Goal: Feedback & Contribution: Contribute content

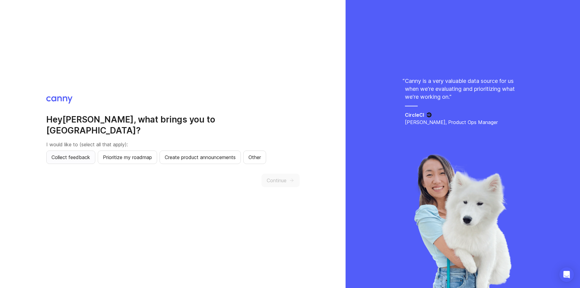
click at [76, 153] on span "Collect feedback" at bounding box center [70, 156] width 39 height 7
click at [290, 176] on button "Continue" at bounding box center [280, 180] width 38 height 13
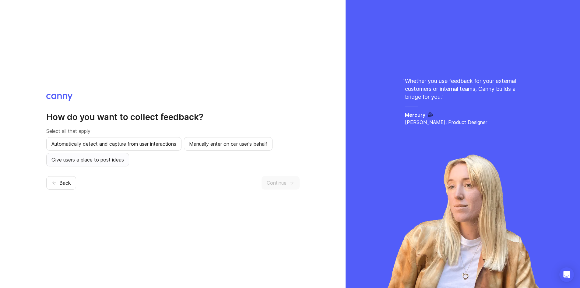
click at [111, 163] on span "Give users a place to post ideas" at bounding box center [87, 159] width 72 height 7
click at [276, 184] on span "Continue" at bounding box center [277, 182] width 20 height 7
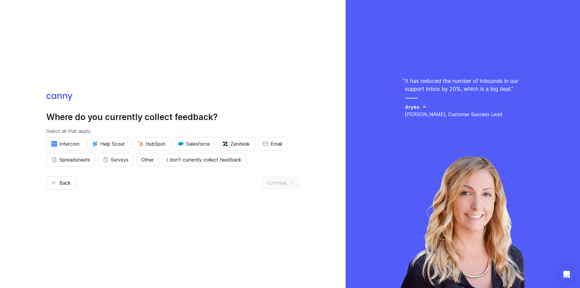
click at [155, 163] on button "Other" at bounding box center [147, 159] width 23 height 13
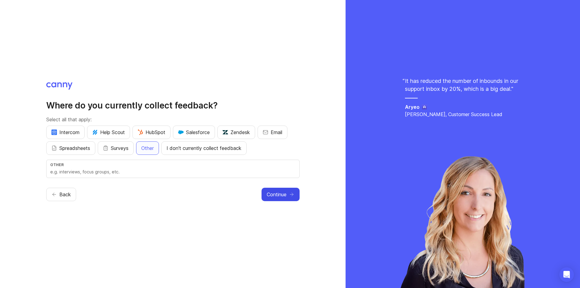
click at [275, 191] on span "Continue" at bounding box center [277, 194] width 20 height 7
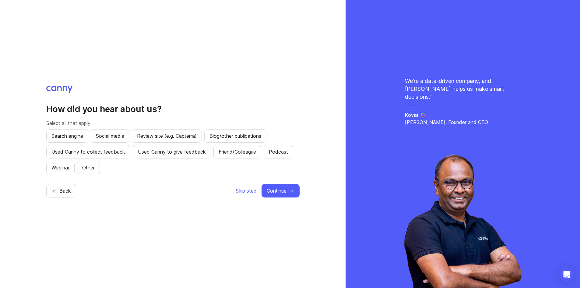
click at [77, 164] on div "Search engine Social media Review site (e.g. Capterra) Blog/other publications …" at bounding box center [172, 151] width 253 height 45
click at [87, 168] on span "Other" at bounding box center [88, 167] width 12 height 7
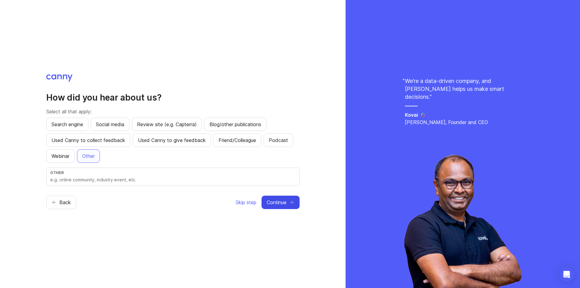
click at [283, 203] on span "Continue" at bounding box center [277, 201] width 20 height 7
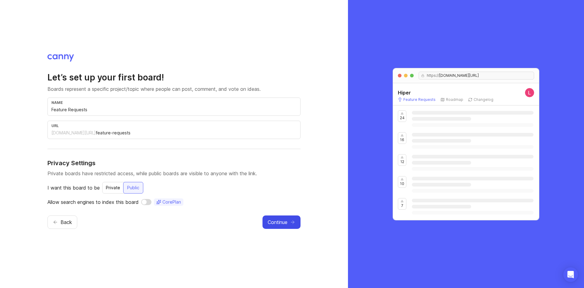
click at [266, 220] on button "Continue" at bounding box center [282, 221] width 38 height 13
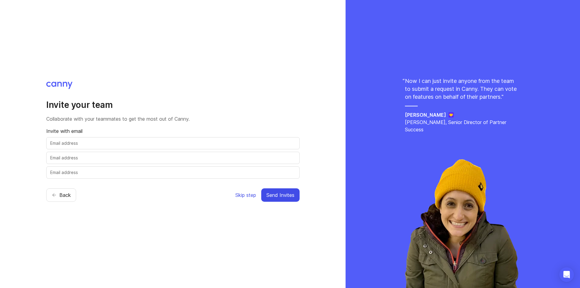
click at [248, 198] on button "Skip step" at bounding box center [245, 194] width 21 height 13
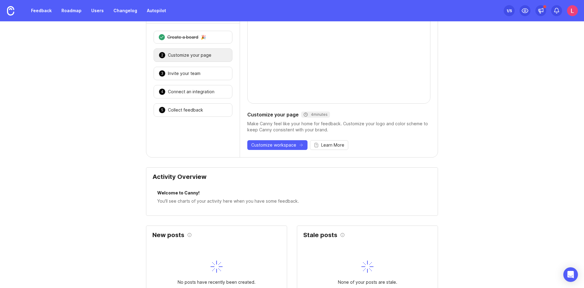
scroll to position [16, 0]
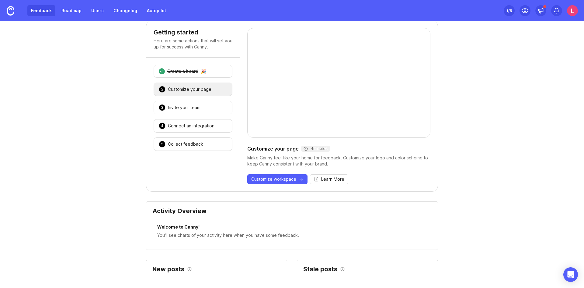
click at [48, 12] on link "Feedback" at bounding box center [41, 10] width 28 height 11
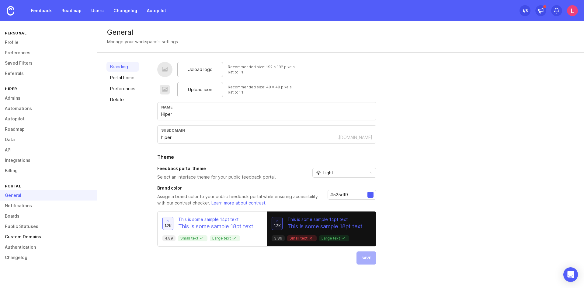
click at [36, 237] on link "Custom Domains" at bounding box center [48, 236] width 97 height 10
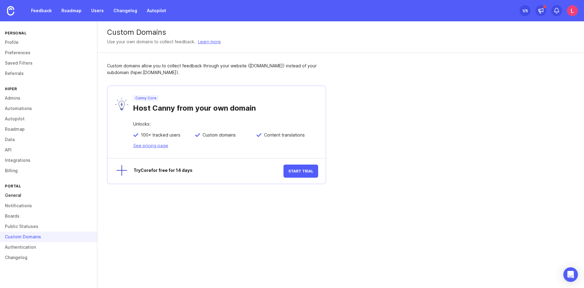
click at [19, 192] on link "General" at bounding box center [48, 195] width 97 height 10
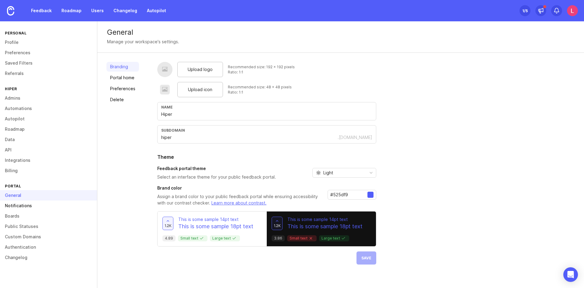
click at [21, 205] on link "Notifications" at bounding box center [48, 205] width 97 height 10
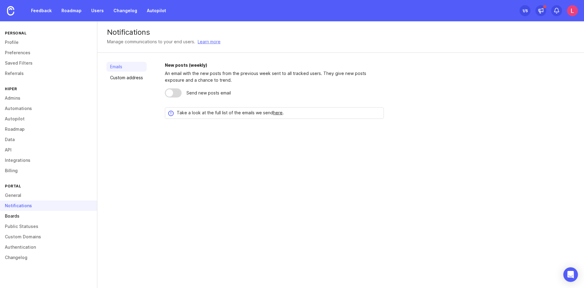
click at [22, 214] on link "Boards" at bounding box center [48, 216] width 97 height 10
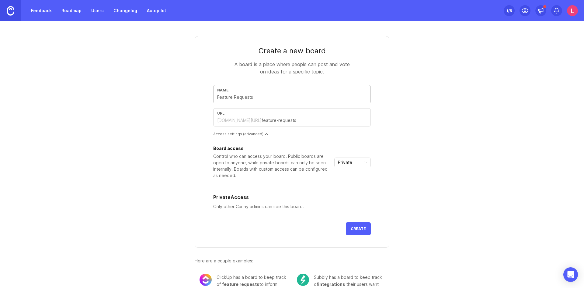
click at [16, 10] on link at bounding box center [10, 10] width 21 height 21
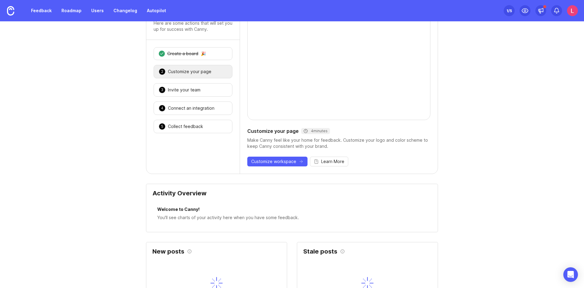
scroll to position [16, 0]
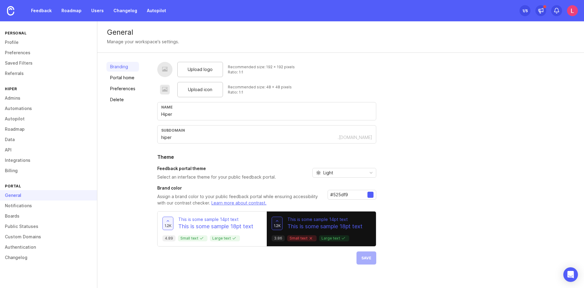
click at [207, 107] on div "Name" at bounding box center [266, 107] width 211 height 5
drag, startPoint x: 161, startPoint y: 139, endPoint x: 375, endPoint y: 138, distance: 214.6
click at [375, 138] on div "subdomain hiper .canny.io" at bounding box center [266, 134] width 219 height 18
click at [45, 12] on link "Feedback" at bounding box center [41, 10] width 28 height 11
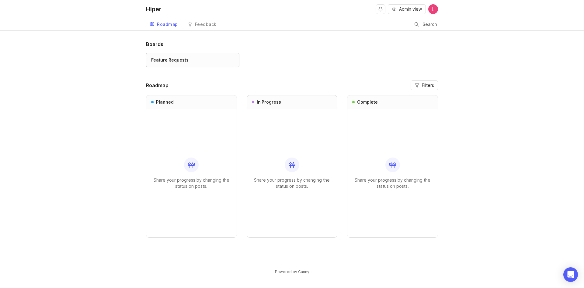
click at [171, 63] on div "Feature Requests" at bounding box center [169, 60] width 37 height 7
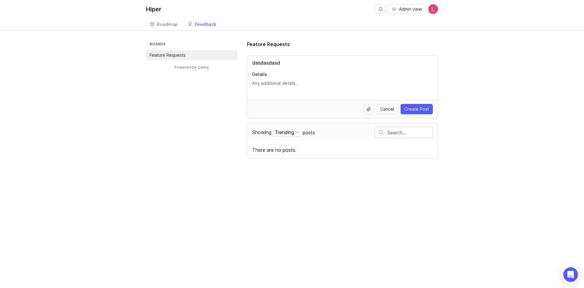
type input "dasdasdasd"
click at [277, 87] on div at bounding box center [342, 86] width 181 height 12
type textarea "sdasdasdasdas"
click at [429, 111] on span "Create Post" at bounding box center [417, 109] width 24 height 6
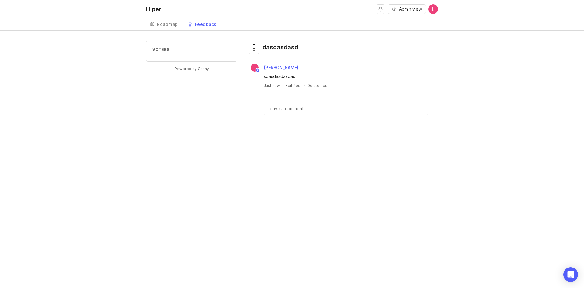
click at [162, 43] on div "Voters" at bounding box center [191, 50] width 91 height 21
click at [168, 54] on div "Voters" at bounding box center [191, 50] width 91 height 21
click at [170, 26] on div "Roadmap" at bounding box center [167, 24] width 21 height 4
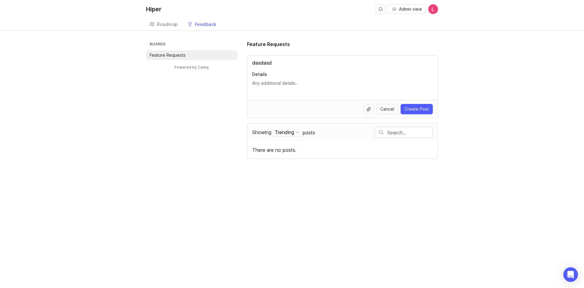
type input "dasdasd"
click at [289, 86] on div at bounding box center [342, 86] width 181 height 12
type textarea "aaaaaaaaaaaaaa"
click at [418, 107] on span "Create Post" at bounding box center [417, 109] width 24 height 6
click at [200, 24] on div "Feedback" at bounding box center [206, 24] width 22 height 4
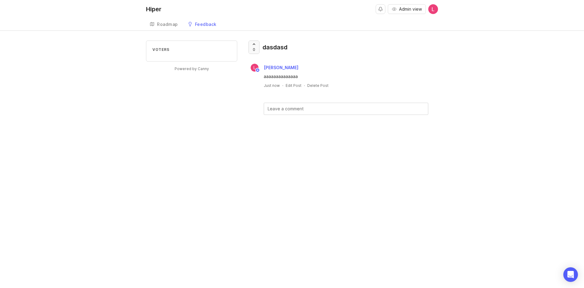
click at [259, 48] on div at bounding box center [254, 47] width 10 height 13
click at [251, 47] on div at bounding box center [254, 47] width 10 height 13
click at [252, 51] on div at bounding box center [254, 47] width 10 height 13
click at [357, 170] on div "Hiper Admin view Create Roadmap Feedback Feature Requests Voters Lucas Sell Pow…" at bounding box center [292, 144] width 584 height 288
click at [166, 20] on link "Roadmap" at bounding box center [164, 24] width 36 height 12
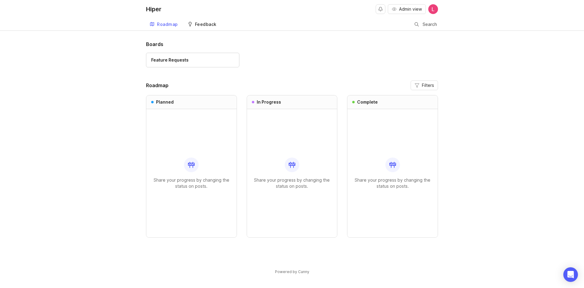
click at [208, 21] on link "Feedback" at bounding box center [202, 24] width 36 height 12
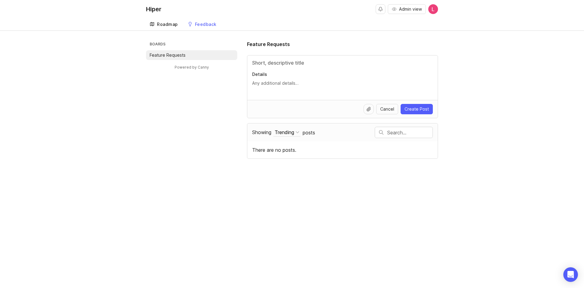
click at [158, 22] on div "Roadmap" at bounding box center [167, 24] width 21 height 4
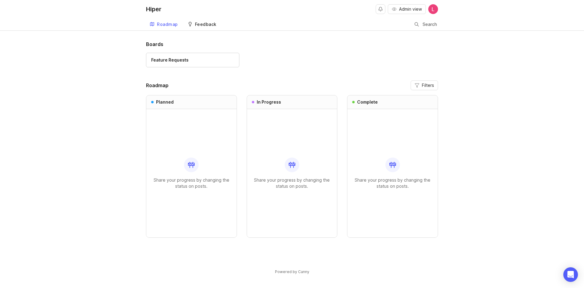
click at [205, 23] on div "Feedback" at bounding box center [206, 24] width 22 height 4
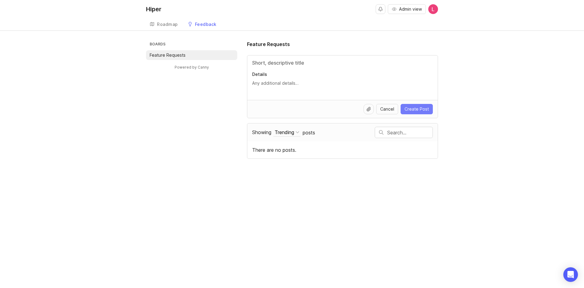
click at [423, 108] on span "Create Post" at bounding box center [417, 109] width 24 height 6
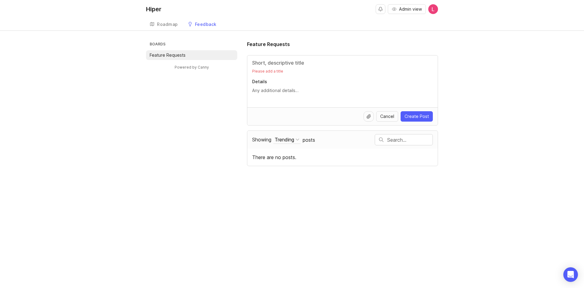
drag, startPoint x: 342, startPoint y: 78, endPoint x: 338, endPoint y: 75, distance: 5.7
click at [342, 78] on div "Please add a title Details" at bounding box center [342, 81] width 191 height 52
click at [328, 67] on div "Please add a title Details" at bounding box center [342, 81] width 191 height 52
click at [321, 63] on input "Title" at bounding box center [342, 62] width 181 height 7
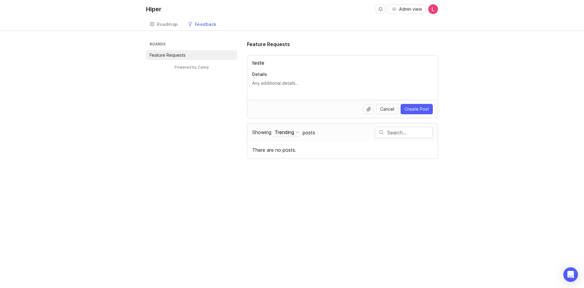
type input "teste"
click at [284, 82] on textarea "Details" at bounding box center [342, 83] width 181 height 7
type textarea "adasdasdasdasdas"
click at [425, 110] on span "Create Post" at bounding box center [417, 109] width 24 height 6
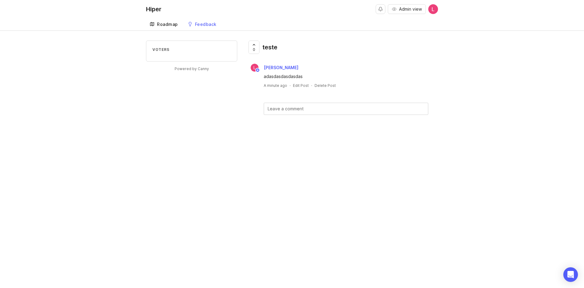
click at [161, 24] on div "Roadmap" at bounding box center [167, 24] width 21 height 4
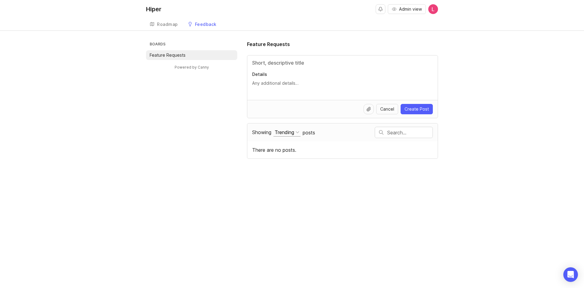
click at [294, 133] on div "Trending" at bounding box center [284, 132] width 19 height 7
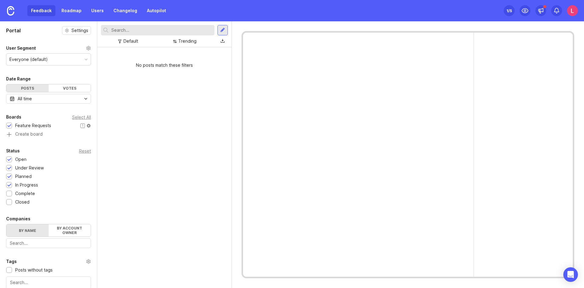
click at [10, 124] on div at bounding box center [9, 126] width 4 height 5
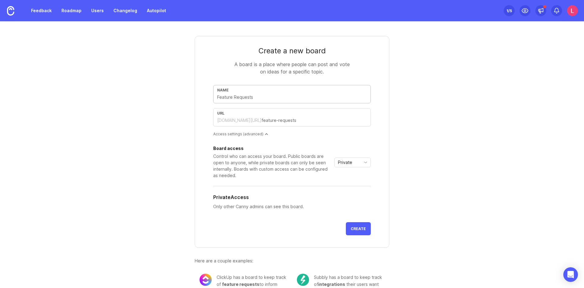
type input "T"
type input "t"
type input "Te"
type input "te"
click at [260, 100] on div "Name Te" at bounding box center [292, 94] width 158 height 18
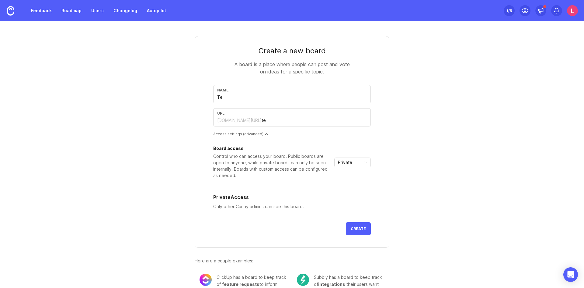
click at [260, 100] on div "Name Te" at bounding box center [292, 94] width 158 height 18
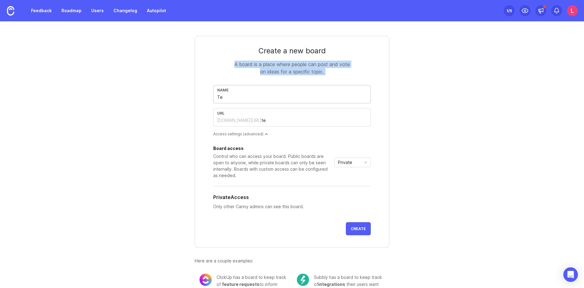
click at [260, 100] on div "Name Te" at bounding box center [292, 94] width 158 height 18
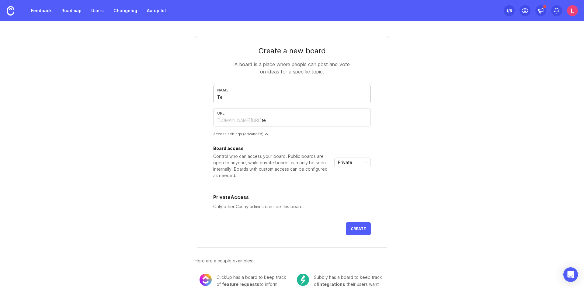
click at [232, 97] on input "Te" at bounding box center [292, 97] width 150 height 7
type input "F"
type input "f"
type input "Fr"
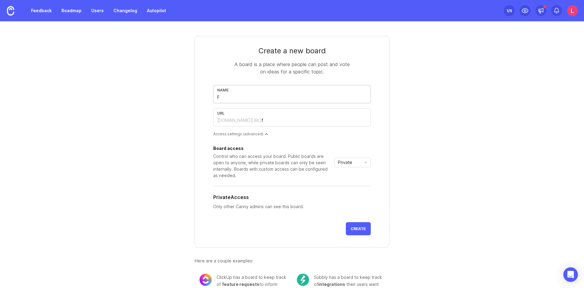
type input "fr"
type input "Fre"
type input "fre"
click at [232, 97] on input "Fre" at bounding box center [292, 97] width 150 height 7
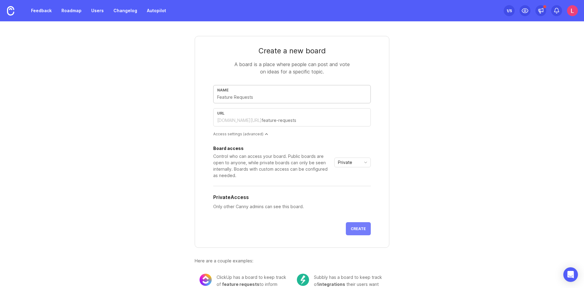
click at [360, 229] on span "Create" at bounding box center [358, 228] width 15 height 5
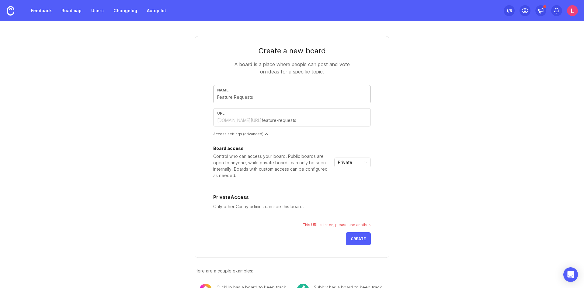
drag, startPoint x: 253, startPoint y: 96, endPoint x: 233, endPoint y: 97, distance: 19.8
click at [233, 97] on input "text" at bounding box center [292, 97] width 150 height 7
drag, startPoint x: 232, startPoint y: 96, endPoint x: 260, endPoint y: 97, distance: 28.6
click at [260, 97] on input "text" at bounding box center [292, 97] width 150 height 7
type input "f"
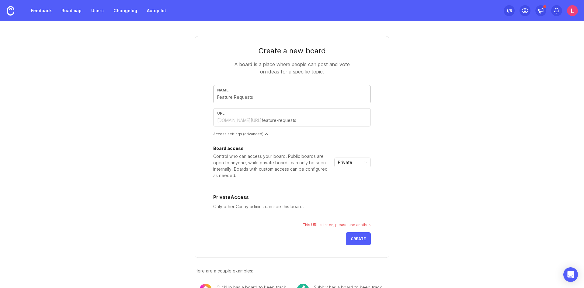
type input "f"
type input "fe"
type input "fea"
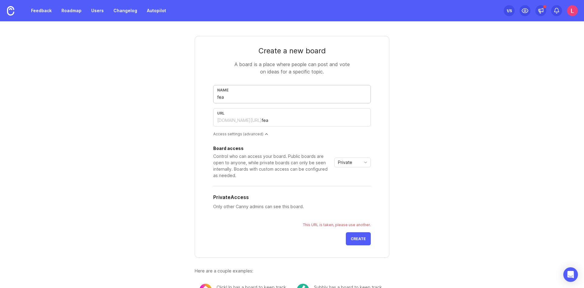
type input "feat"
type input "featu"
type input "featur"
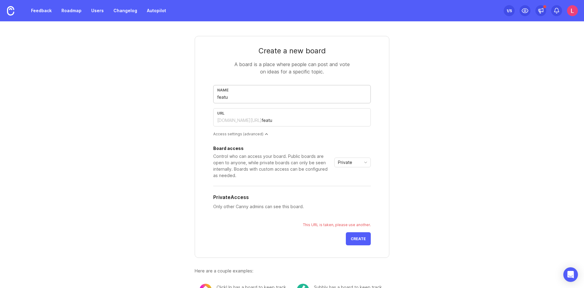
type input "featur"
type input "feature"
type input "features"
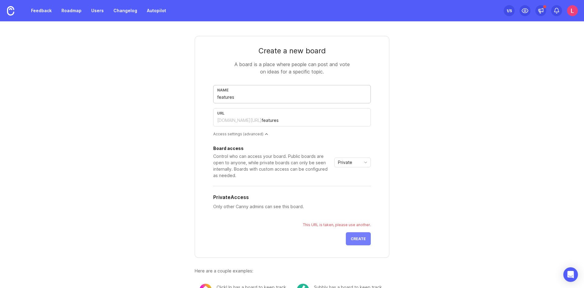
type input "features"
click at [355, 239] on span "Create" at bounding box center [358, 238] width 15 height 5
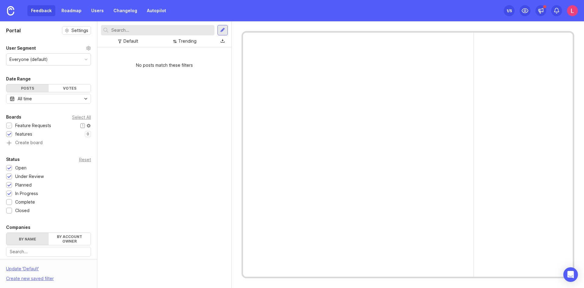
click at [44, 124] on div "Feature Requests" at bounding box center [33, 125] width 36 height 7
click at [80, 127] on div "1" at bounding box center [82, 125] width 5 height 5
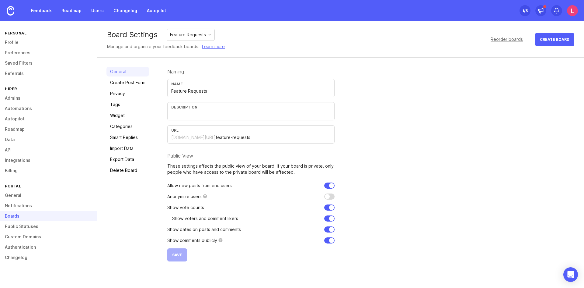
click at [206, 109] on div "Description" at bounding box center [251, 107] width 160 height 5
click at [205, 109] on div "Description" at bounding box center [251, 107] width 160 height 5
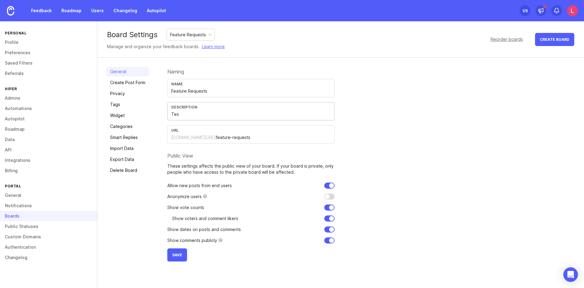
click at [189, 113] on input "Tes" at bounding box center [251, 114] width 160 height 7
type input "Teste"
click at [174, 257] on button "Save" at bounding box center [177, 254] width 20 height 13
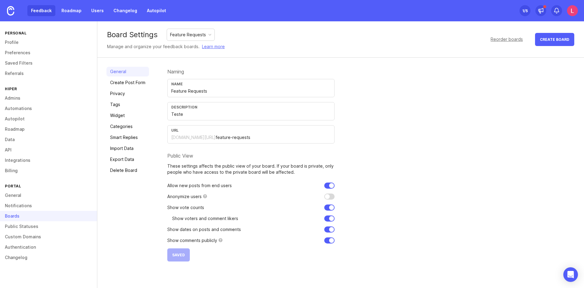
click at [50, 12] on link "Feedback" at bounding box center [41, 10] width 28 height 11
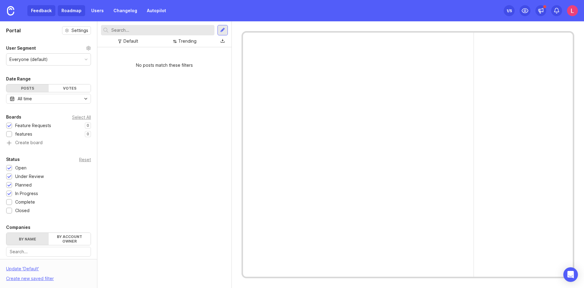
click at [68, 11] on link "Roadmap" at bounding box center [71, 10] width 27 height 11
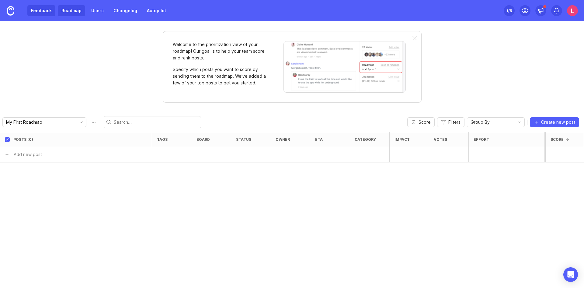
click at [48, 9] on link "Feedback" at bounding box center [41, 10] width 28 height 11
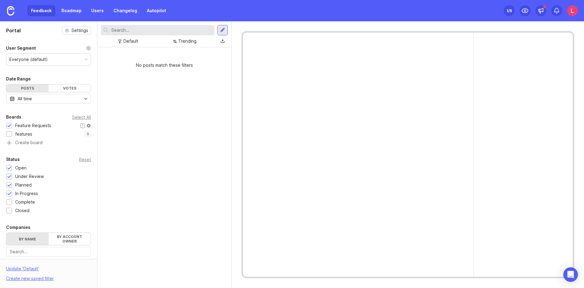
click at [45, 127] on div "Feature Requests" at bounding box center [33, 125] width 36 height 7
click at [72, 86] on div "Votes" at bounding box center [70, 88] width 42 height 8
click at [35, 87] on div "Posts" at bounding box center [27, 88] width 42 height 8
click at [43, 61] on div "Everyone (default)" at bounding box center [28, 59] width 38 height 7
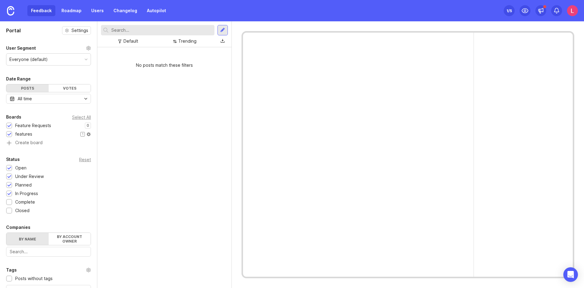
click at [10, 134] on div at bounding box center [9, 134] width 4 height 5
click at [45, 98] on div "All time" at bounding box center [48, 99] width 85 height 10
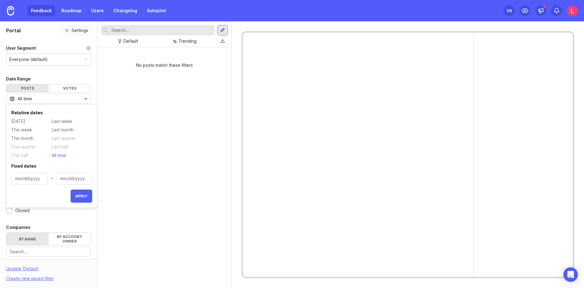
click at [45, 98] on div "All time" at bounding box center [48, 99] width 85 height 10
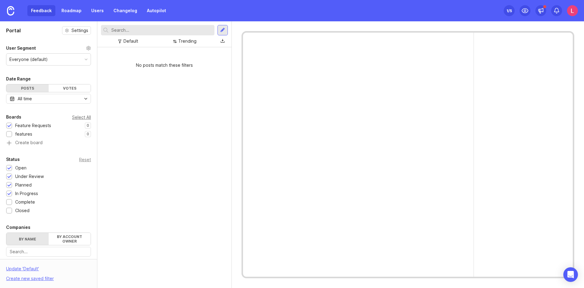
click at [73, 116] on div "Select All" at bounding box center [81, 116] width 19 height 3
drag, startPoint x: 142, startPoint y: 63, endPoint x: 207, endPoint y: 60, distance: 64.9
click at [207, 60] on div "No posts match these filters" at bounding box center [164, 65] width 134 height 16
click at [9, 167] on div at bounding box center [9, 168] width 4 height 5
click at [9, 175] on div at bounding box center [9, 176] width 4 height 5
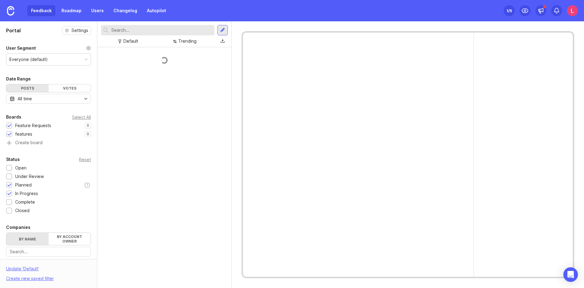
click at [10, 186] on div at bounding box center [9, 185] width 4 height 5
click at [10, 192] on div at bounding box center [9, 193] width 4 height 5
click at [9, 167] on div at bounding box center [9, 168] width 4 height 5
click at [9, 176] on div at bounding box center [9, 176] width 4 height 5
click at [10, 184] on div at bounding box center [9, 185] width 4 height 5
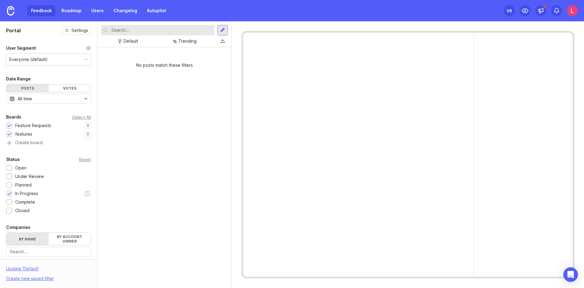
click at [9, 192] on div at bounding box center [9, 193] width 4 height 5
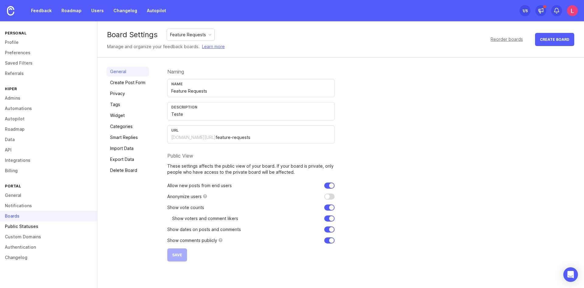
click at [37, 226] on link "Public Statuses" at bounding box center [48, 226] width 97 height 10
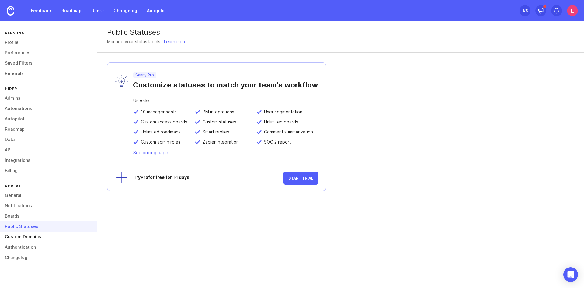
click at [33, 236] on link "Custom Domains" at bounding box center [48, 236] width 97 height 10
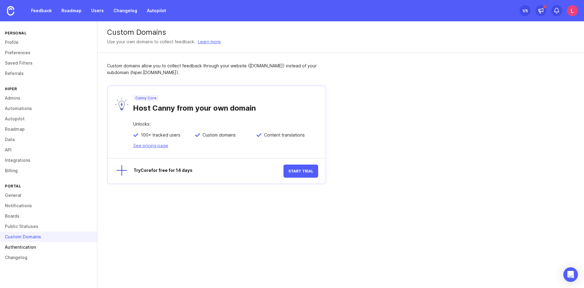
click at [27, 245] on link "Authentication" at bounding box center [48, 247] width 97 height 10
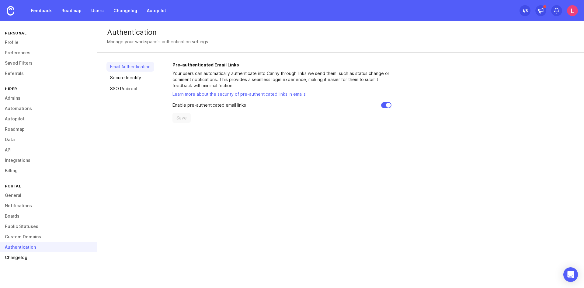
click at [20, 255] on link "Changelog" at bounding box center [48, 257] width 97 height 10
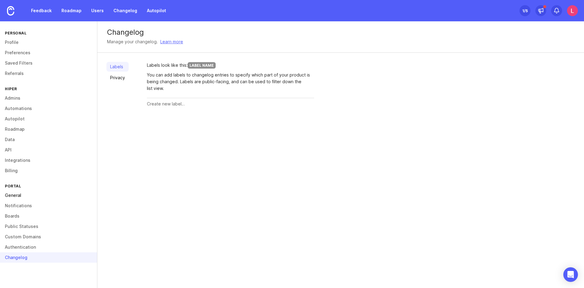
click at [8, 196] on link "General" at bounding box center [48, 195] width 97 height 10
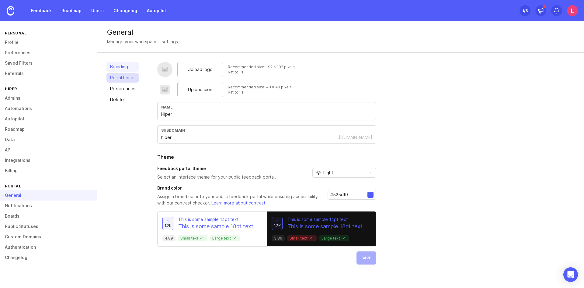
click at [129, 78] on link "Portal home" at bounding box center [123, 78] width 33 height 10
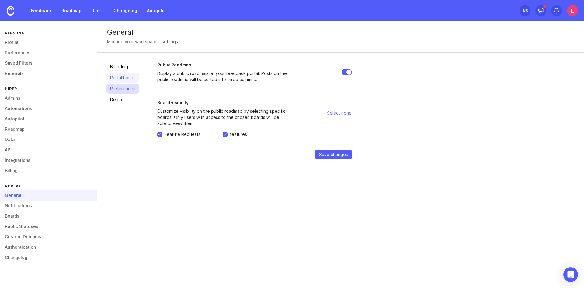
click at [121, 90] on link "Preferences" at bounding box center [123, 89] width 33 height 10
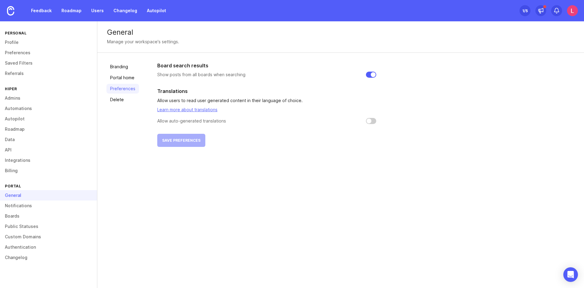
click at [374, 122] on input "checkbox" at bounding box center [371, 121] width 10 height 6
checkbox input "false"
click at [22, 96] on link "Admins" at bounding box center [48, 98] width 97 height 10
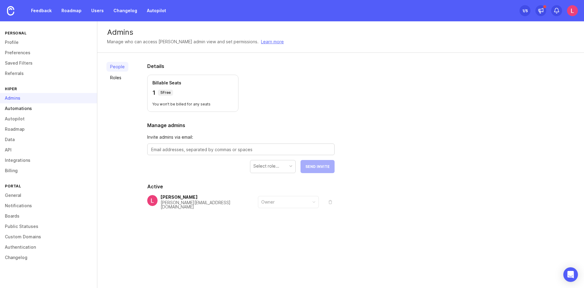
click at [18, 109] on link "Automations" at bounding box center [48, 108] width 97 height 10
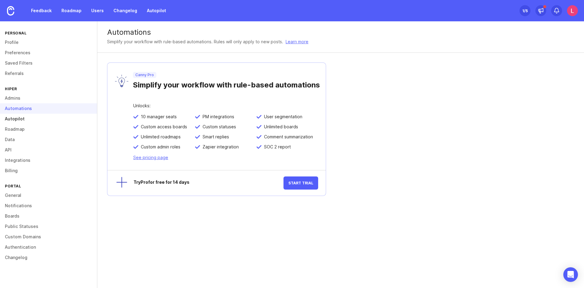
click at [16, 119] on link "Autopilot" at bounding box center [48, 119] width 97 height 10
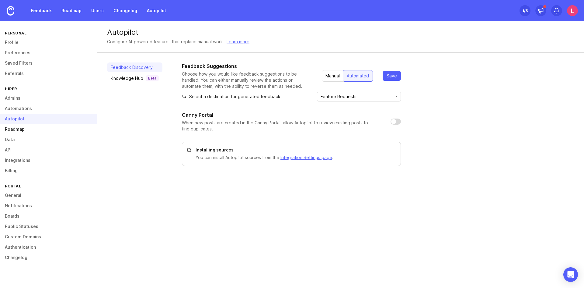
click at [14, 126] on link "Roadmap" at bounding box center [48, 129] width 97 height 10
